Goal: Transaction & Acquisition: Purchase product/service

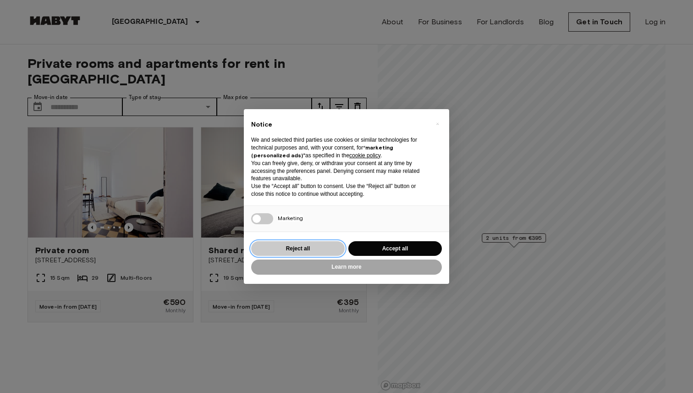
click at [316, 248] on button "Reject all" at bounding box center [297, 248] width 93 height 15
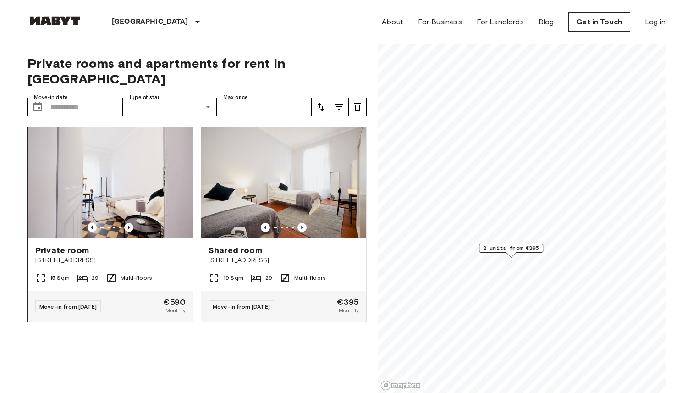
click at [126, 223] on icon "Previous image" at bounding box center [128, 227] width 9 height 9
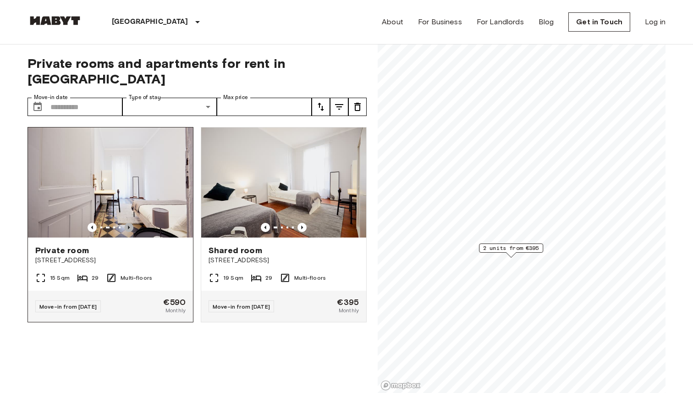
click at [126, 223] on icon "Previous image" at bounding box center [128, 227] width 9 height 9
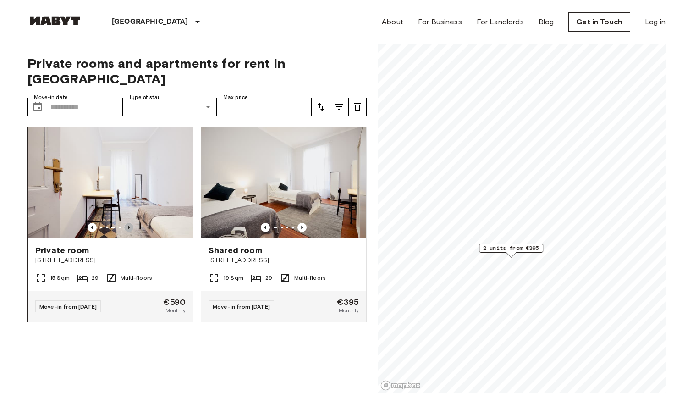
click at [126, 223] on icon "Previous image" at bounding box center [128, 227] width 9 height 9
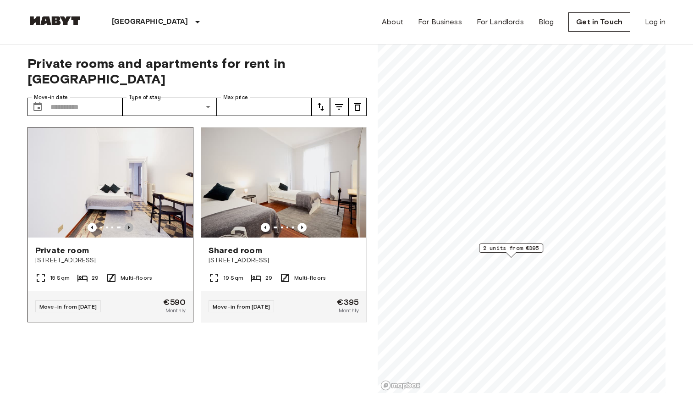
click at [126, 223] on icon "Previous image" at bounding box center [128, 227] width 9 height 9
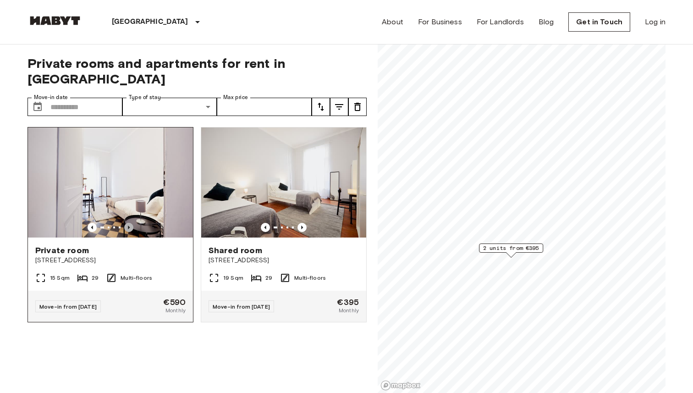
click at [128, 223] on icon "Previous image" at bounding box center [128, 227] width 9 height 9
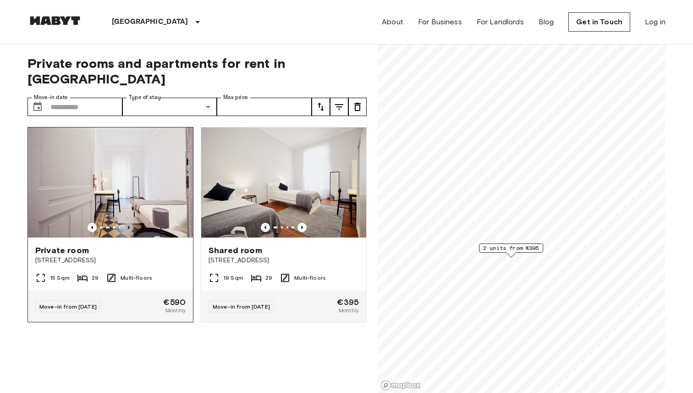
click at [128, 223] on icon "Previous image" at bounding box center [128, 227] width 9 height 9
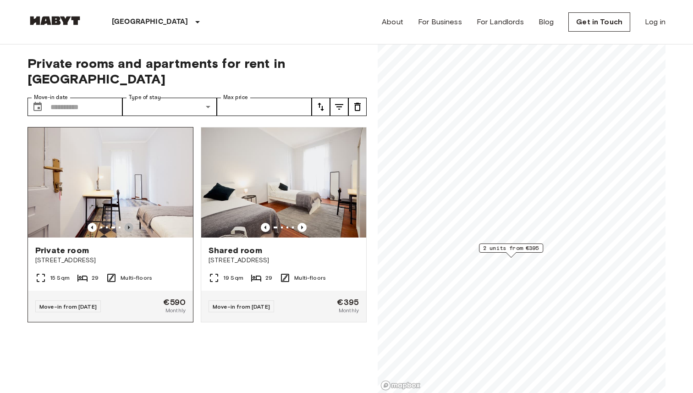
click at [129, 223] on icon "Previous image" at bounding box center [128, 227] width 9 height 9
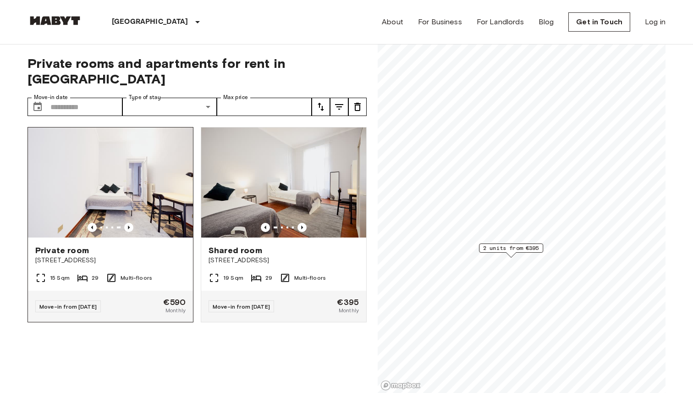
click at [58, 189] on img at bounding box center [110, 182] width 165 height 110
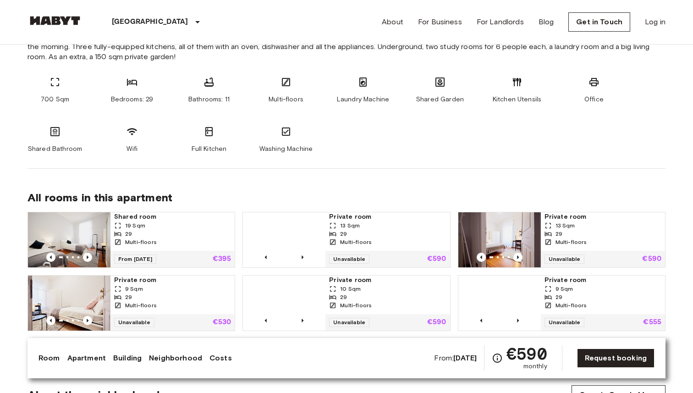
scroll to position [522, 0]
